Goal: Task Accomplishment & Management: Use online tool/utility

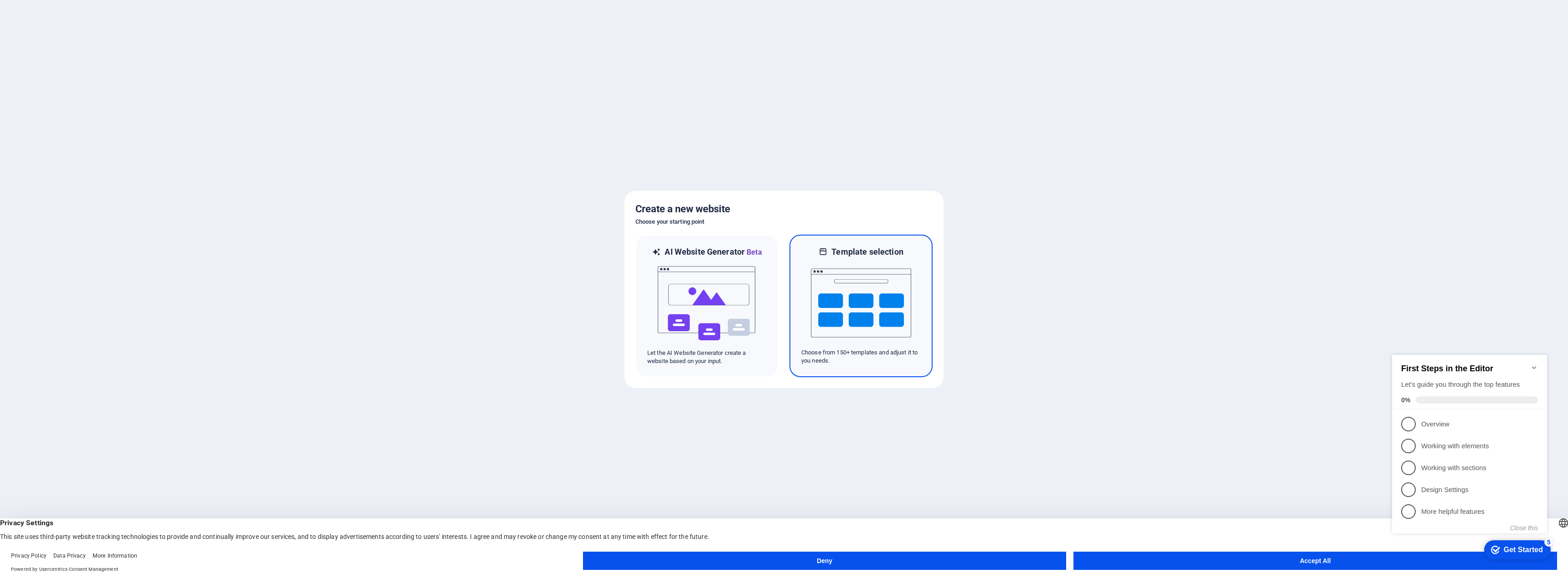
click at [895, 314] on img at bounding box center [861, 303] width 100 height 91
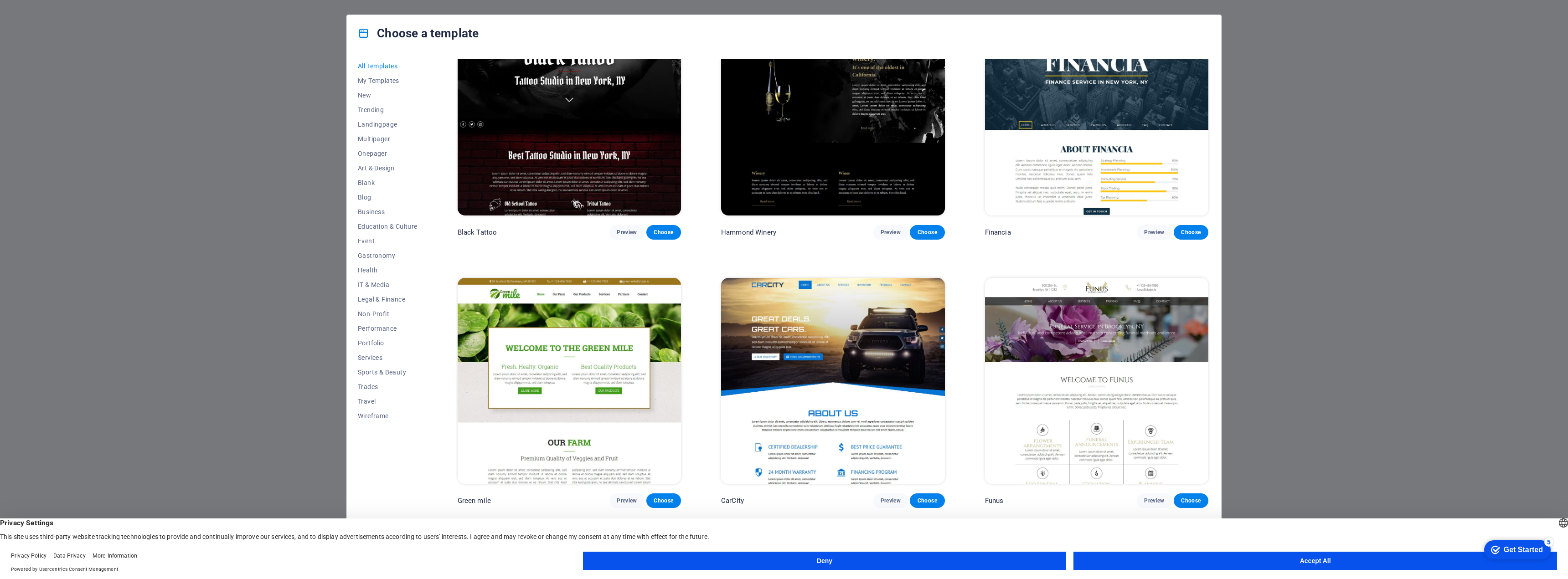
click at [1567, 150] on div "Choose a template All Templates My Templates New Trending Landingpage Multipage…" at bounding box center [784, 290] width 1568 height 579
drag, startPoint x: 1562, startPoint y: 150, endPoint x: 1479, endPoint y: 176, distance: 87.0
click at [1562, 150] on div "Choose a template All Templates My Templates New Trending Landingpage Multipage…" at bounding box center [784, 290] width 1568 height 579
click at [1462, 179] on div "Choose a template All Templates My Templates New Trending Landingpage Multipage…" at bounding box center [784, 290] width 1568 height 579
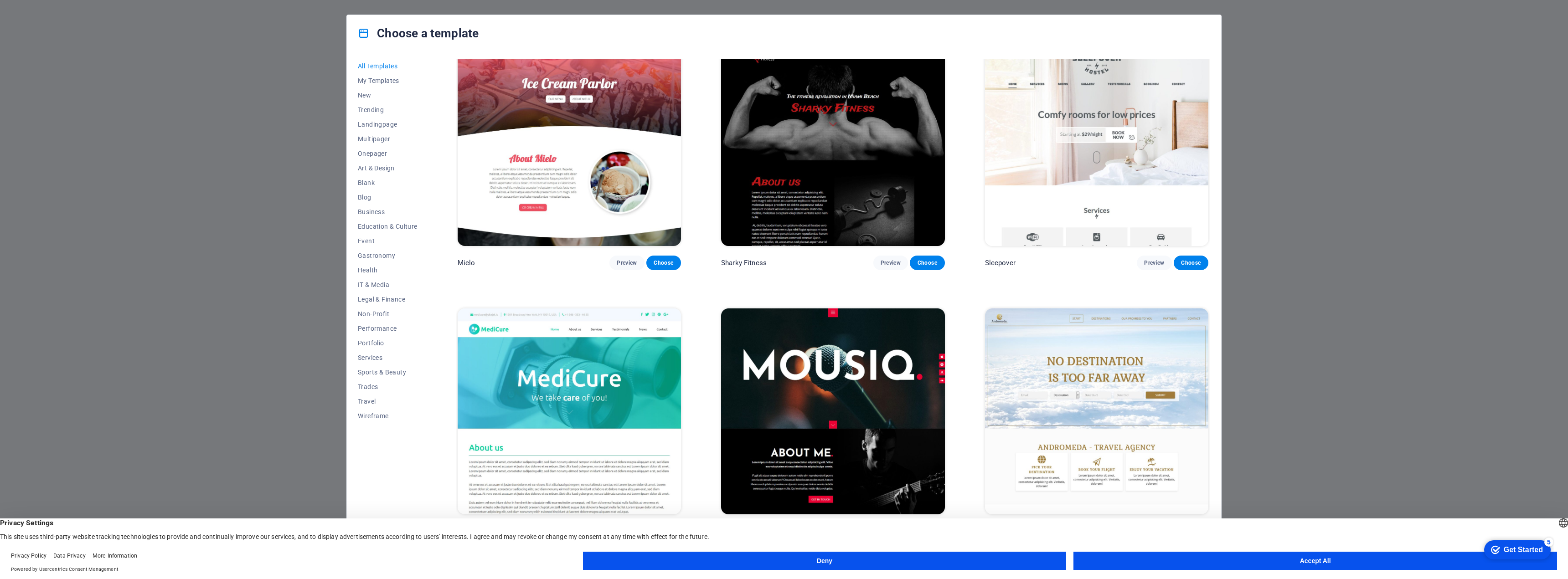
scroll to position [1, 0]
click at [1227, 554] on button "Accept All" at bounding box center [1315, 561] width 484 height 18
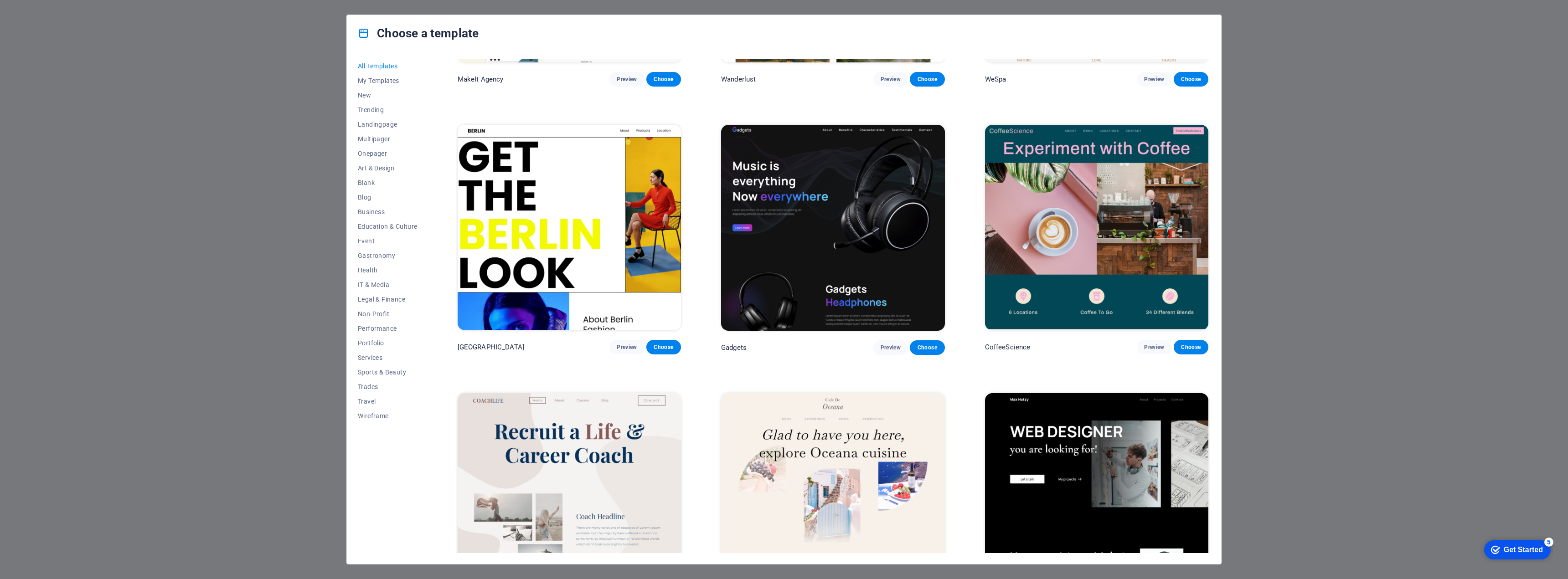
scroll to position [2687, 0]
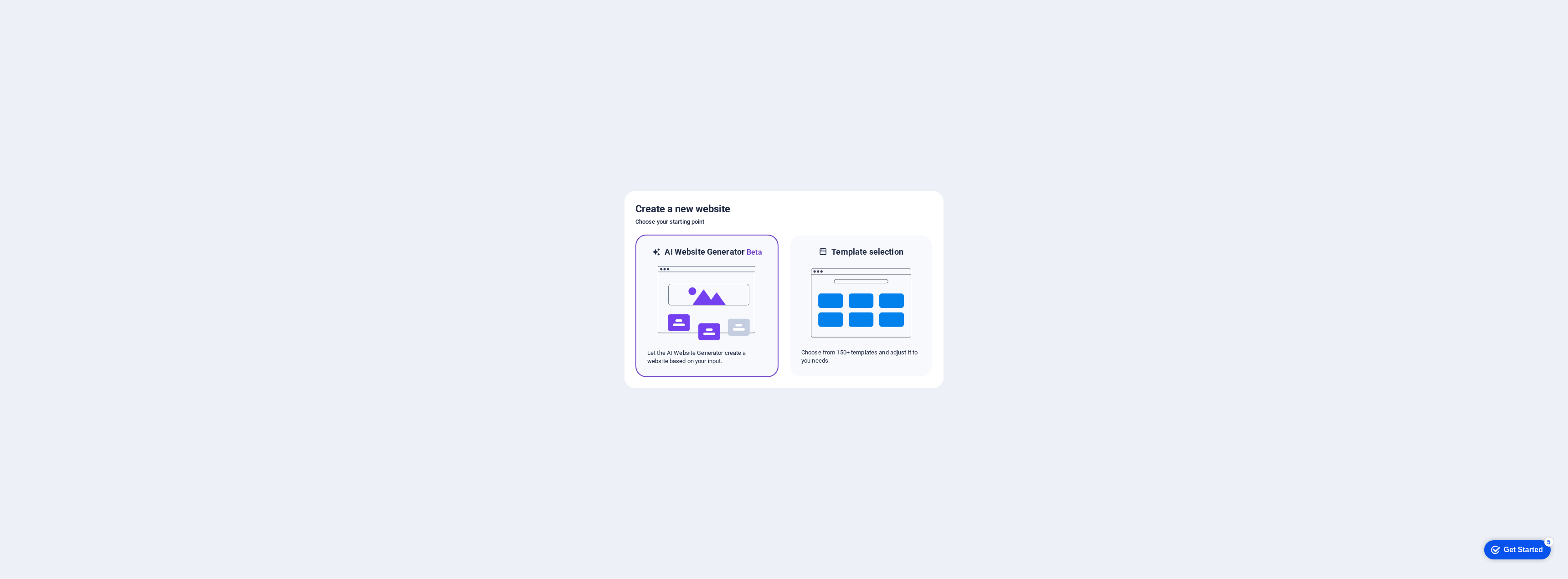
click at [651, 277] on div at bounding box center [707, 303] width 119 height 91
